Goal: Find specific page/section: Find specific page/section

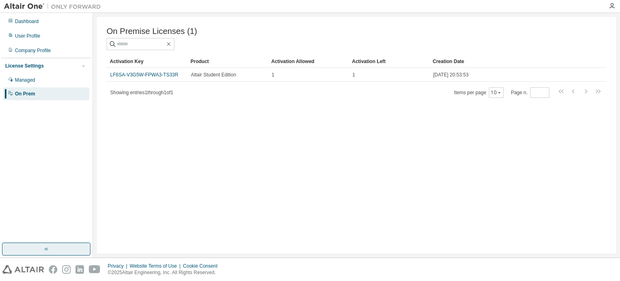
click at [52, 247] on button "button" at bounding box center [46, 248] width 88 height 13
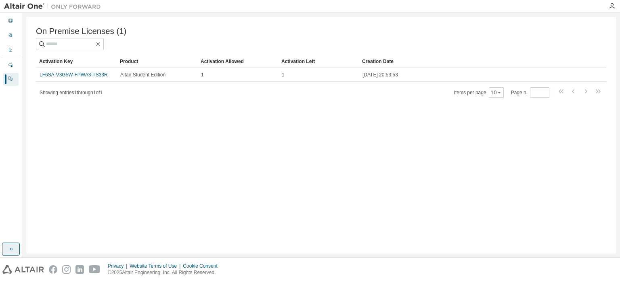
click at [8, 249] on icon "button" at bounding box center [11, 248] width 6 height 6
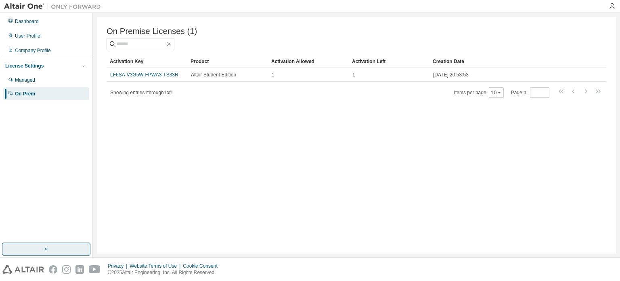
click at [38, 5] on img at bounding box center [54, 6] width 101 height 8
